Goal: Task Accomplishment & Management: Manage account settings

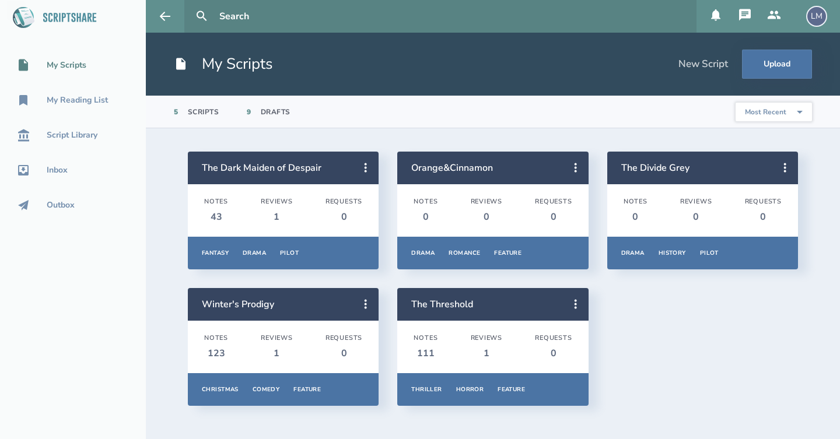
click at [818, 23] on div "LM" at bounding box center [816, 16] width 21 height 21
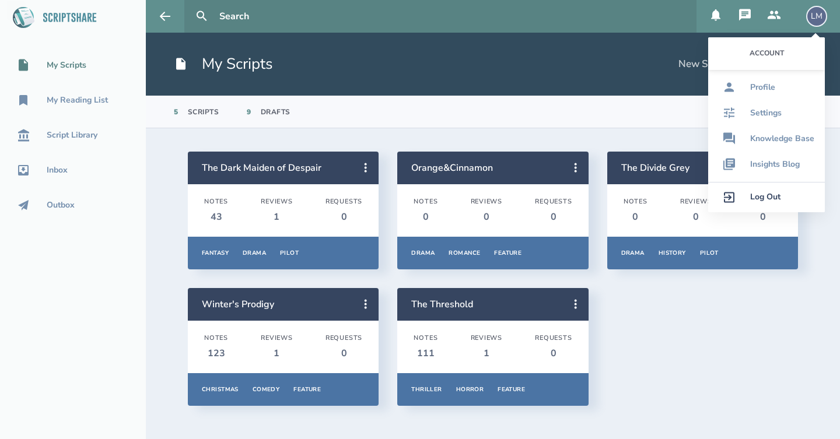
click at [766, 196] on div "Log Out" at bounding box center [765, 196] width 30 height 9
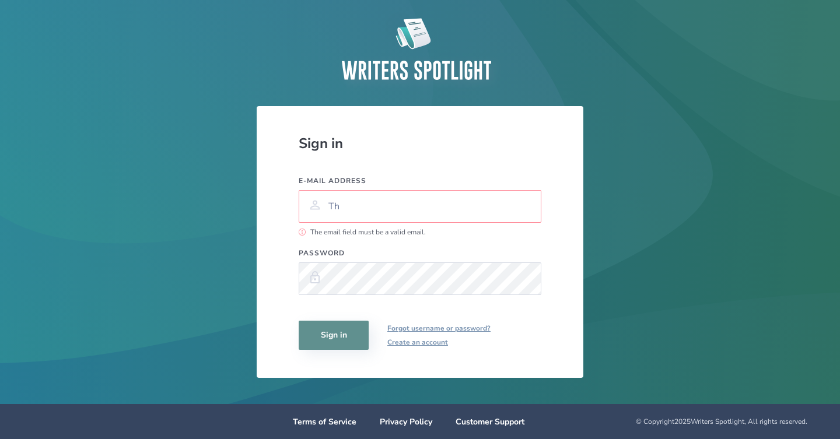
type input "T"
type input "[EMAIL_ADDRESS][DOMAIN_NAME]"
click at [329, 339] on button "Sign in" at bounding box center [334, 335] width 70 height 29
click at [334, 335] on button "Sign in" at bounding box center [334, 335] width 70 height 29
